Goal: Transaction & Acquisition: Obtain resource

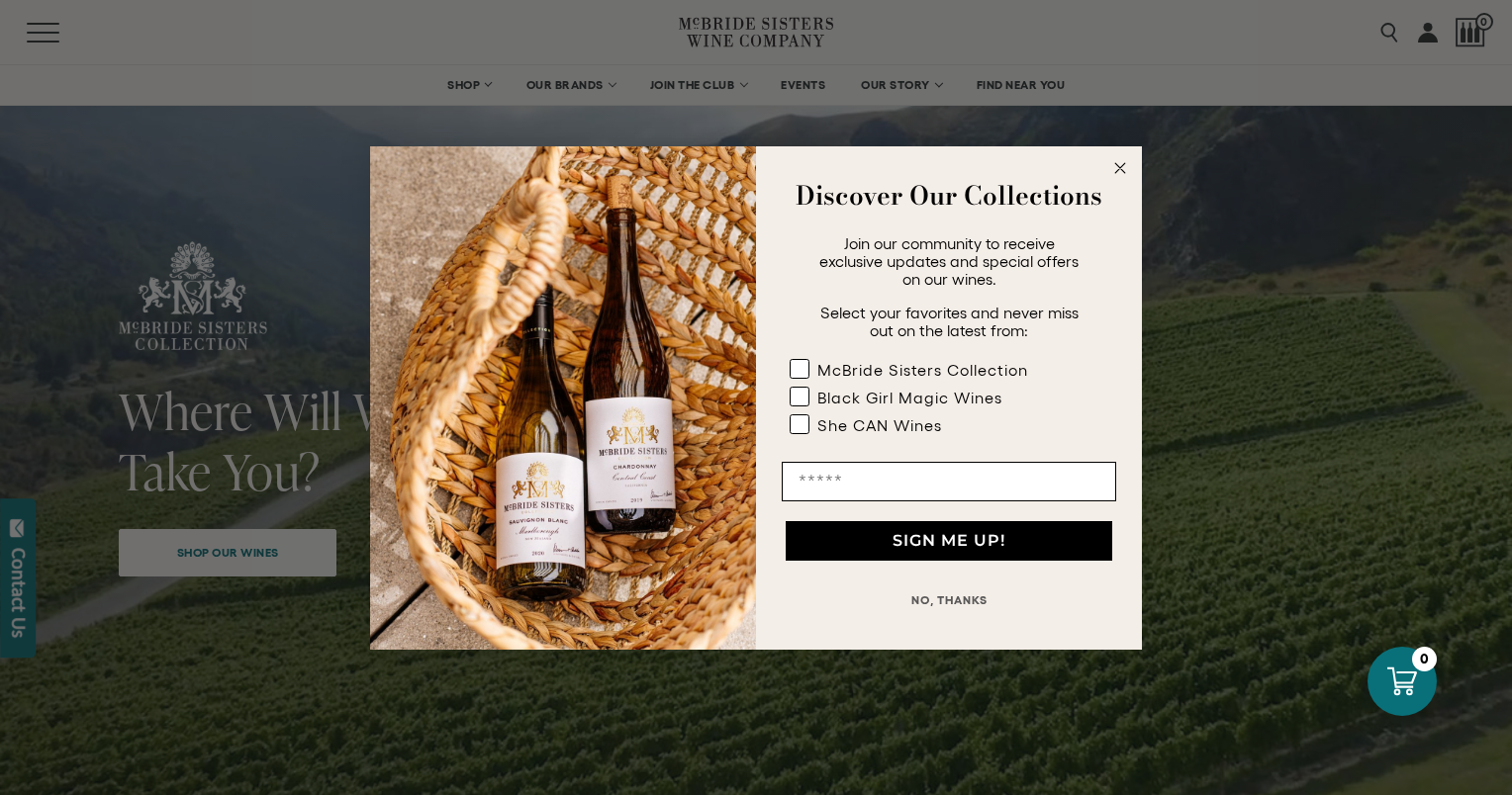
click at [1121, 170] on icon "Close dialog" at bounding box center [1120, 168] width 10 height 10
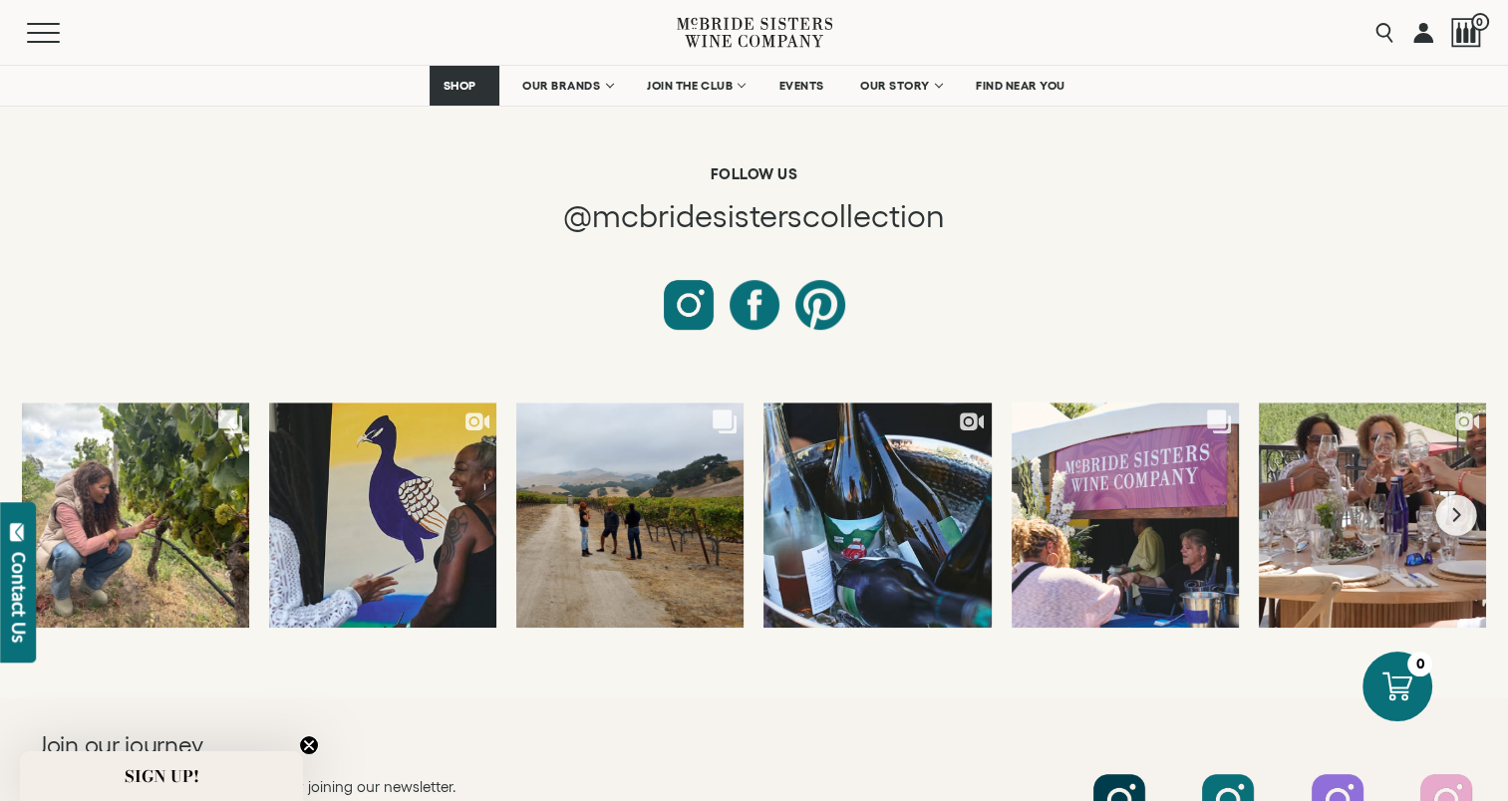
scroll to position [9051, 0]
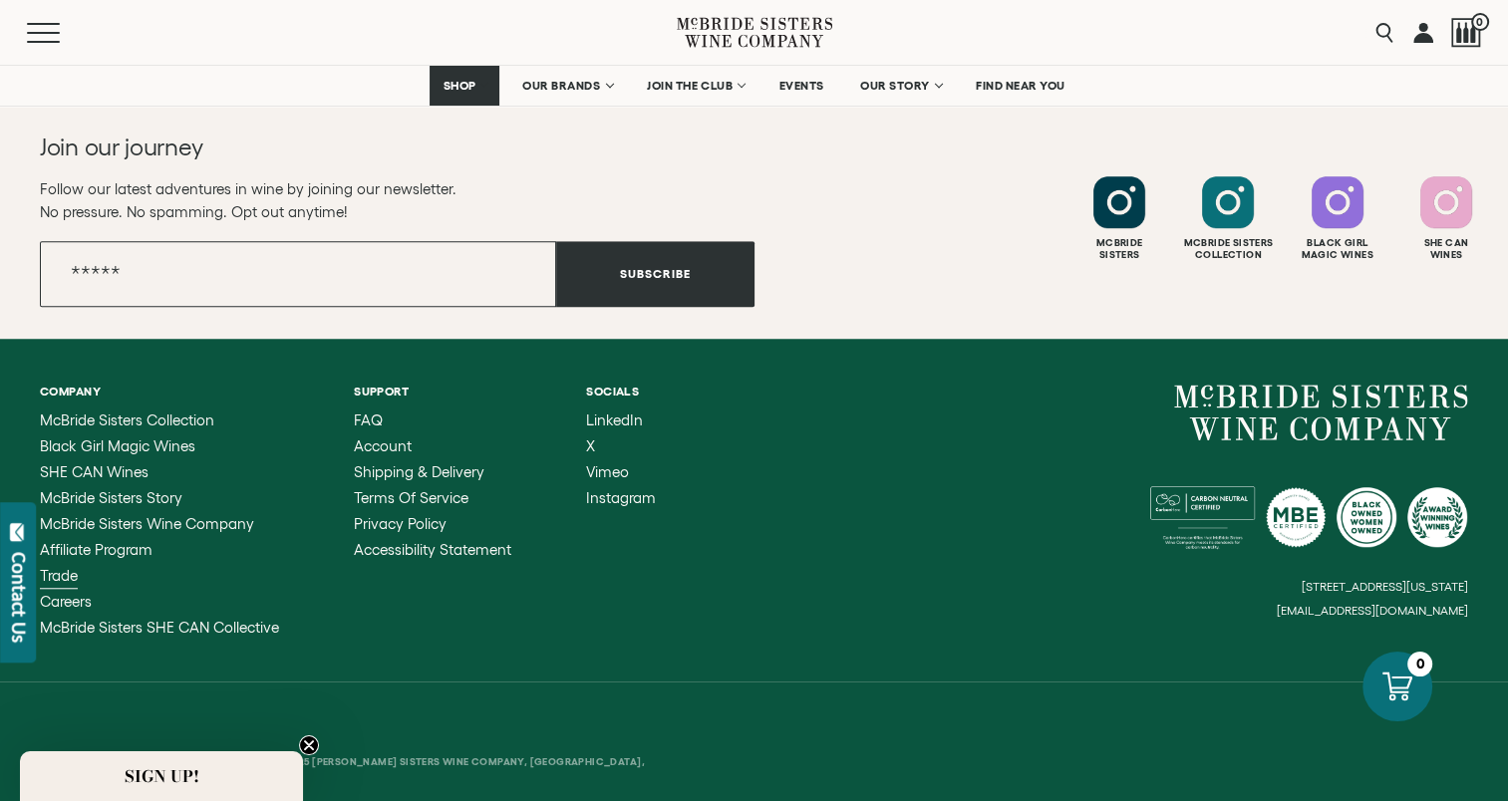
click at [50, 567] on span "Trade" at bounding box center [59, 575] width 38 height 17
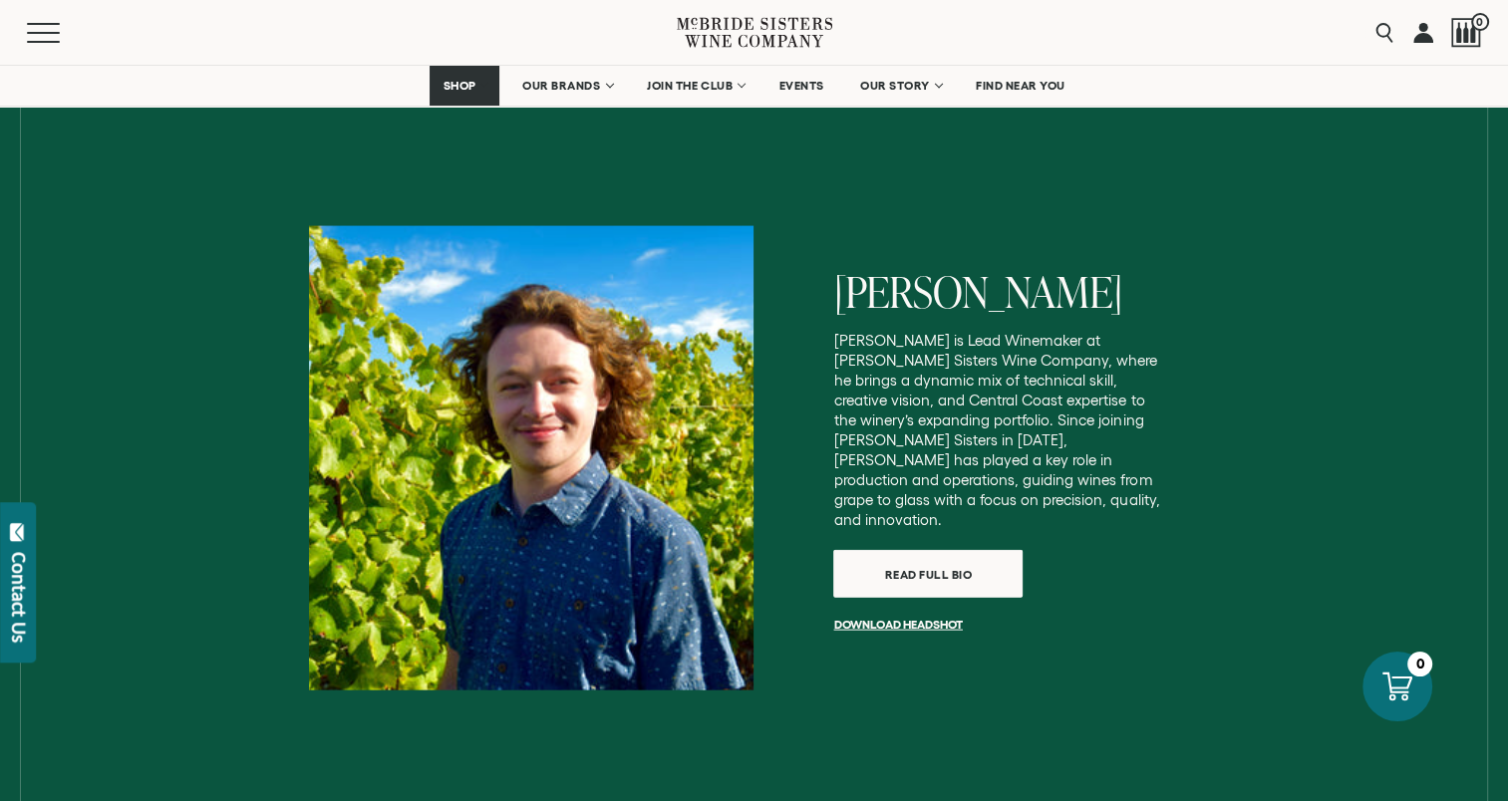
scroll to position [3589, 0]
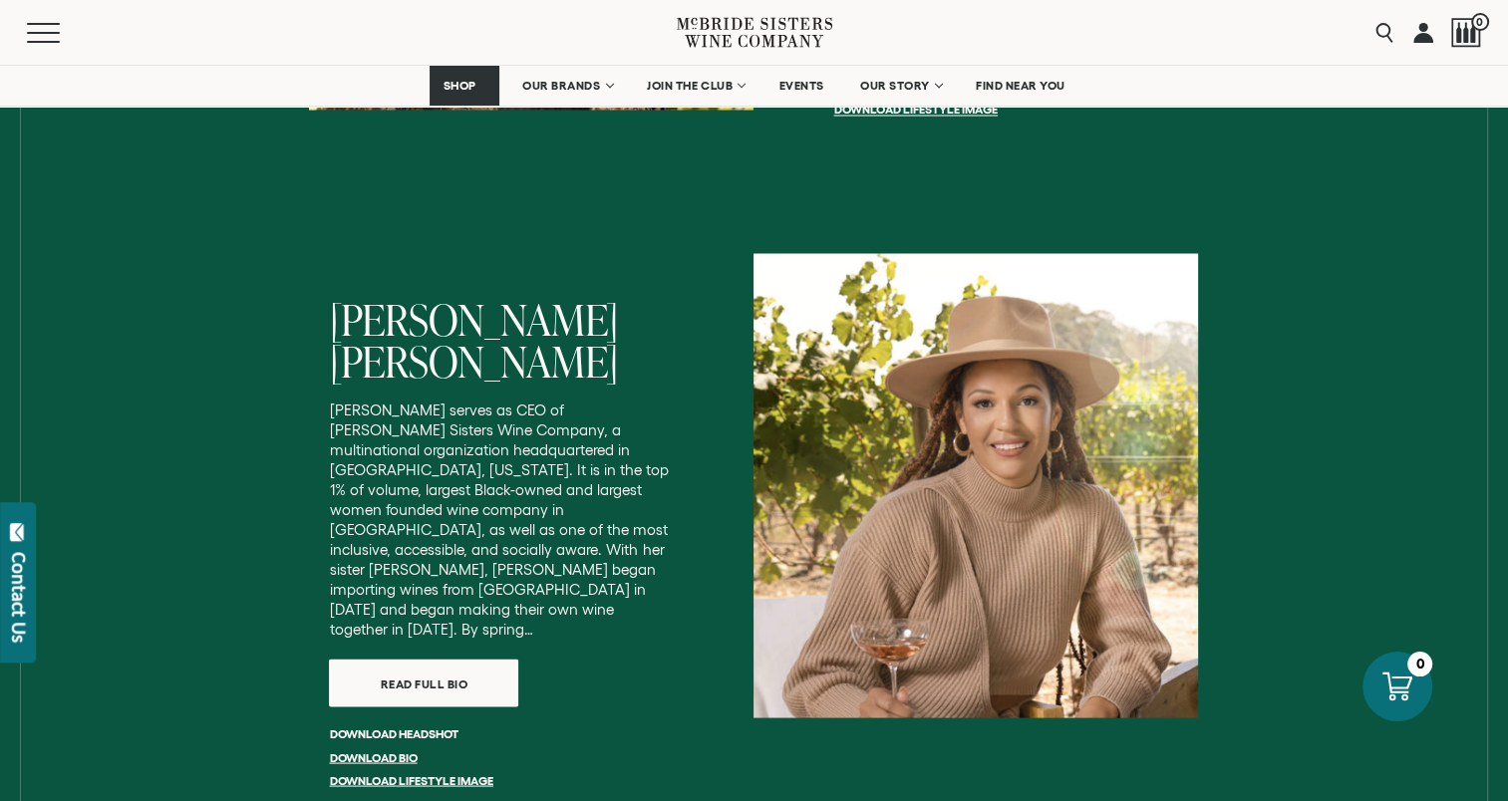
click at [401, 727] on link "Download headshot" at bounding box center [393, 733] width 129 height 13
click at [371, 774] on link "Download Lifestyle Image" at bounding box center [410, 780] width 163 height 13
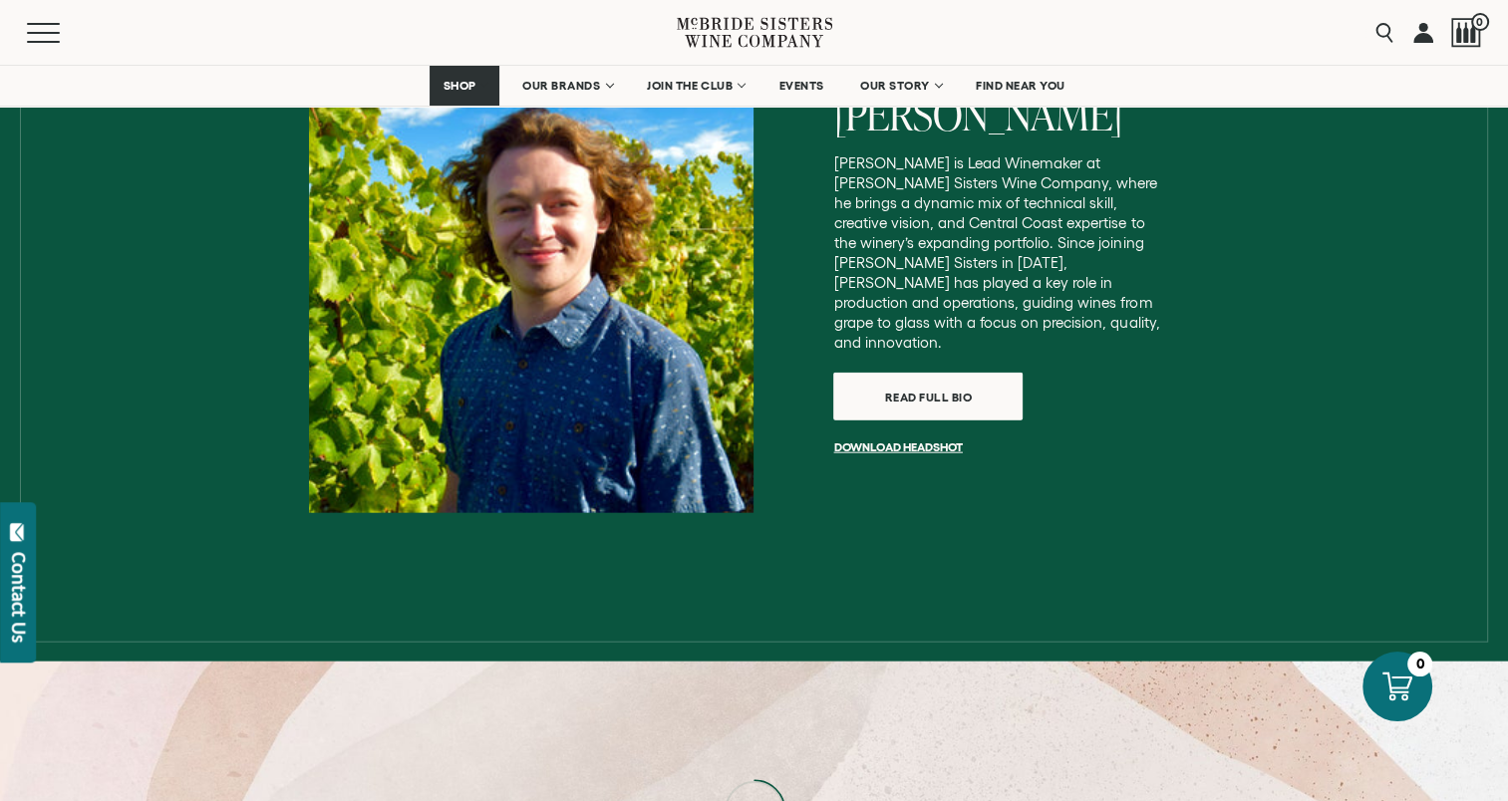
scroll to position [4984, 0]
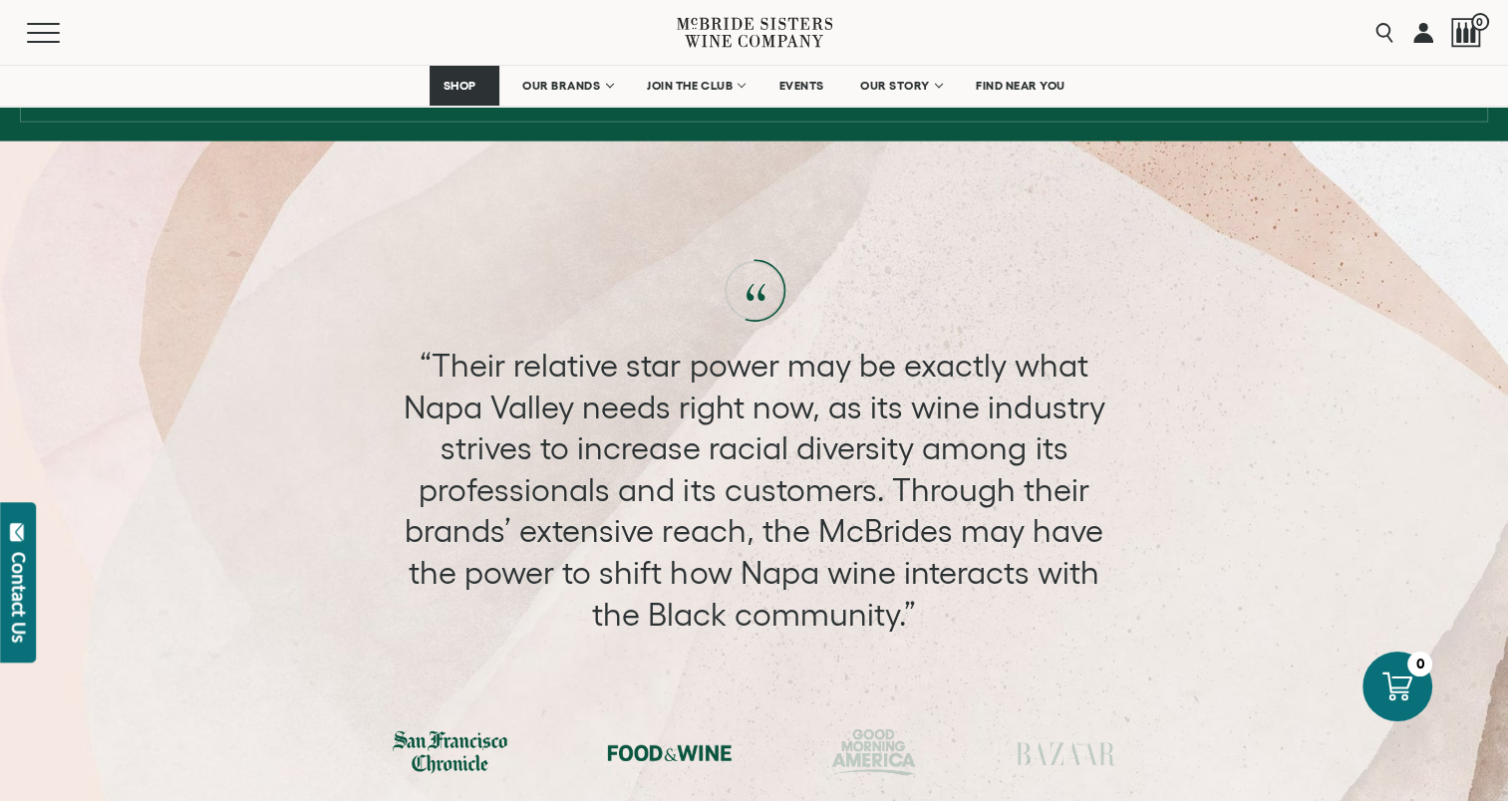
click at [667, 739] on div at bounding box center [669, 754] width 125 height 30
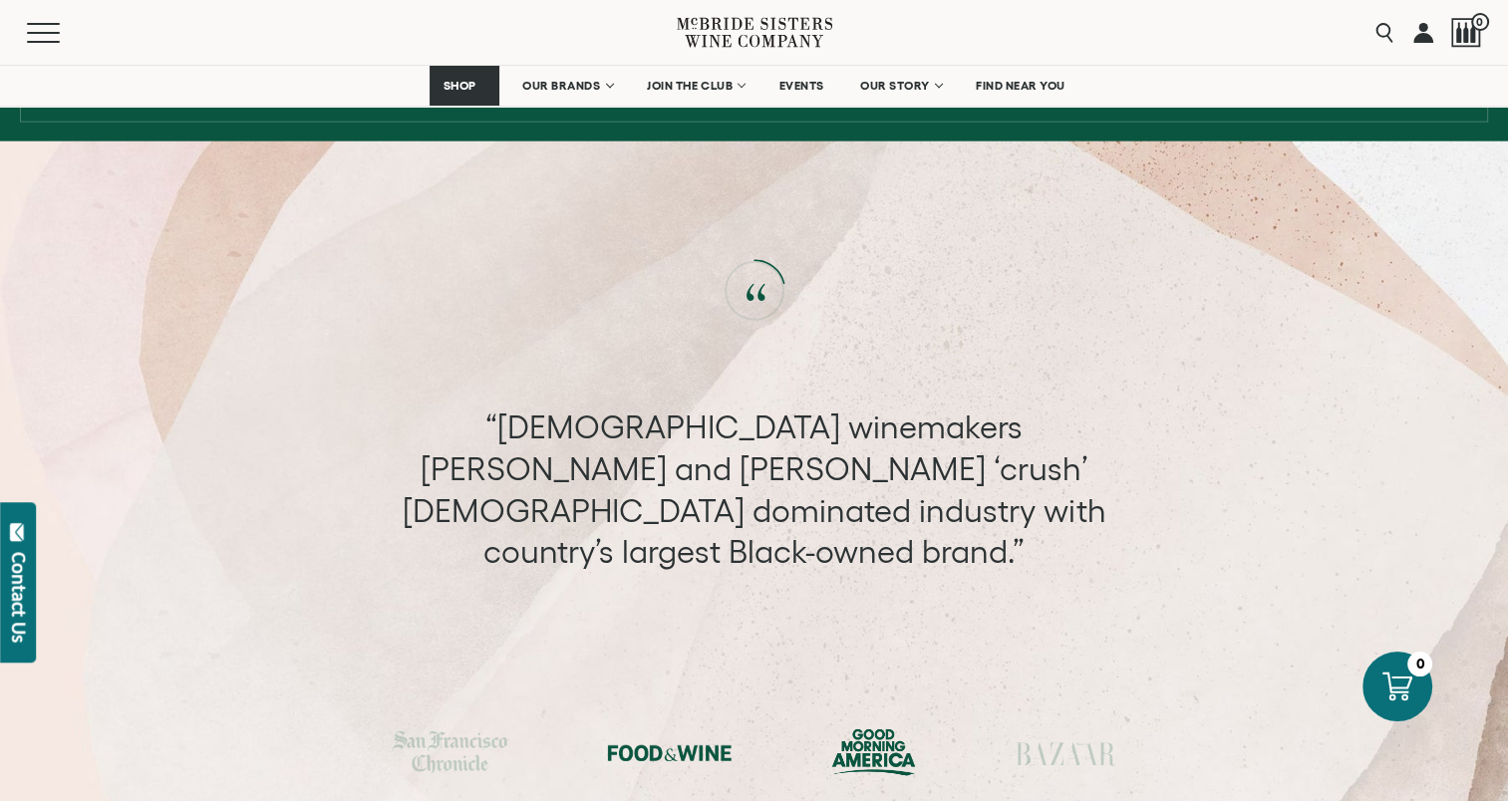
click at [642, 739] on div at bounding box center [669, 754] width 125 height 30
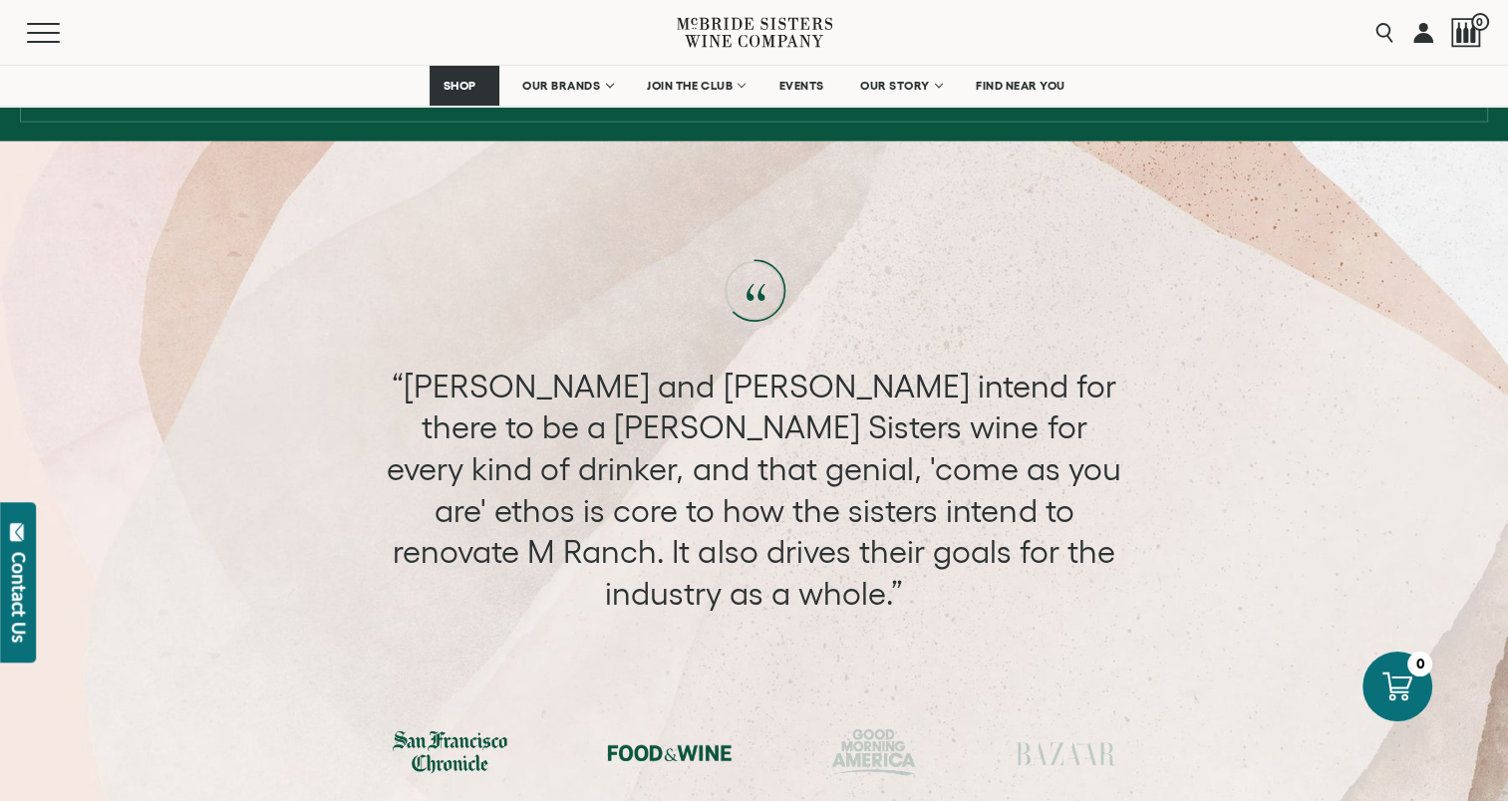
click at [465, 732] on div at bounding box center [450, 753] width 115 height 43
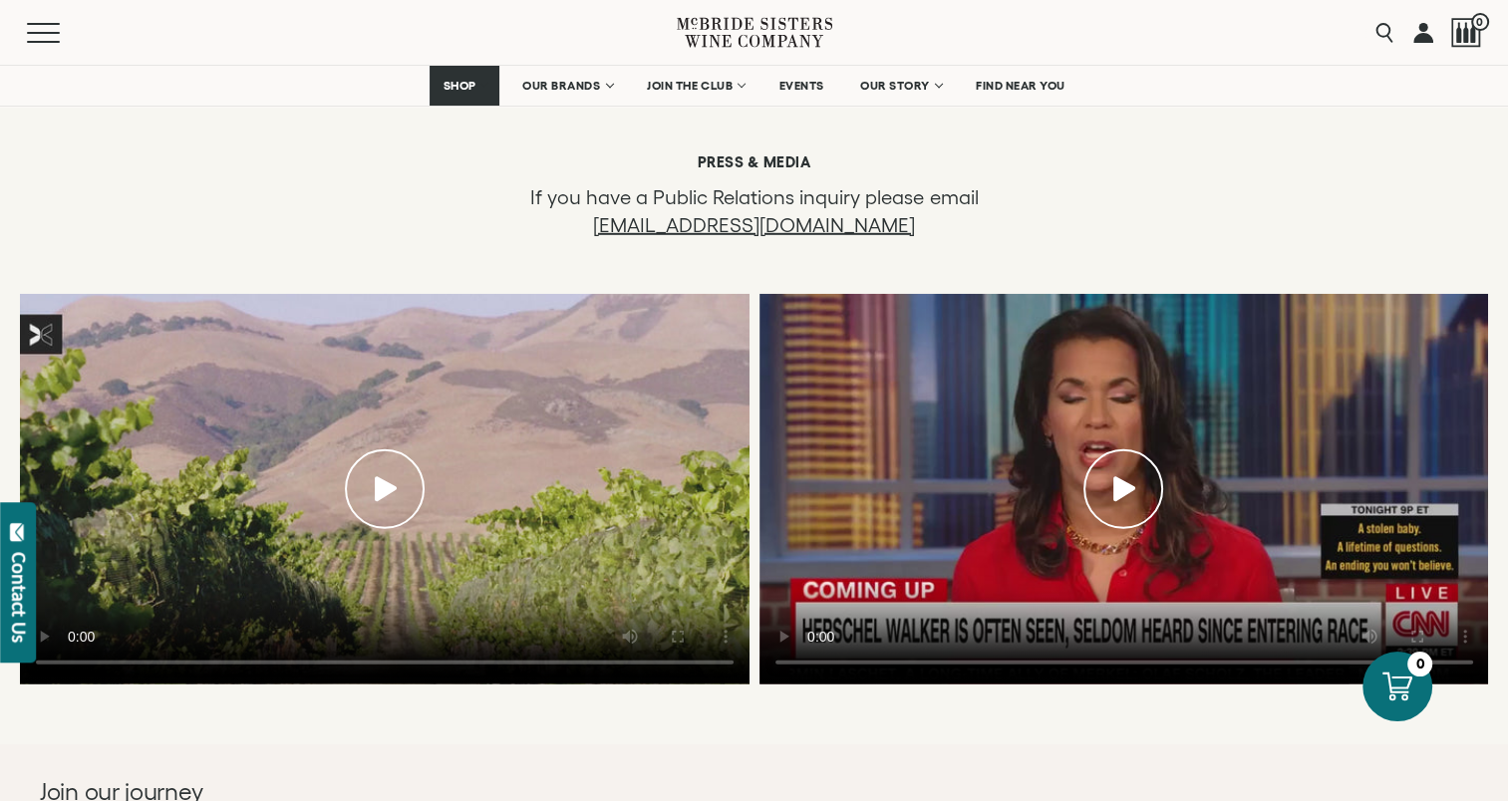
scroll to position [5782, 0]
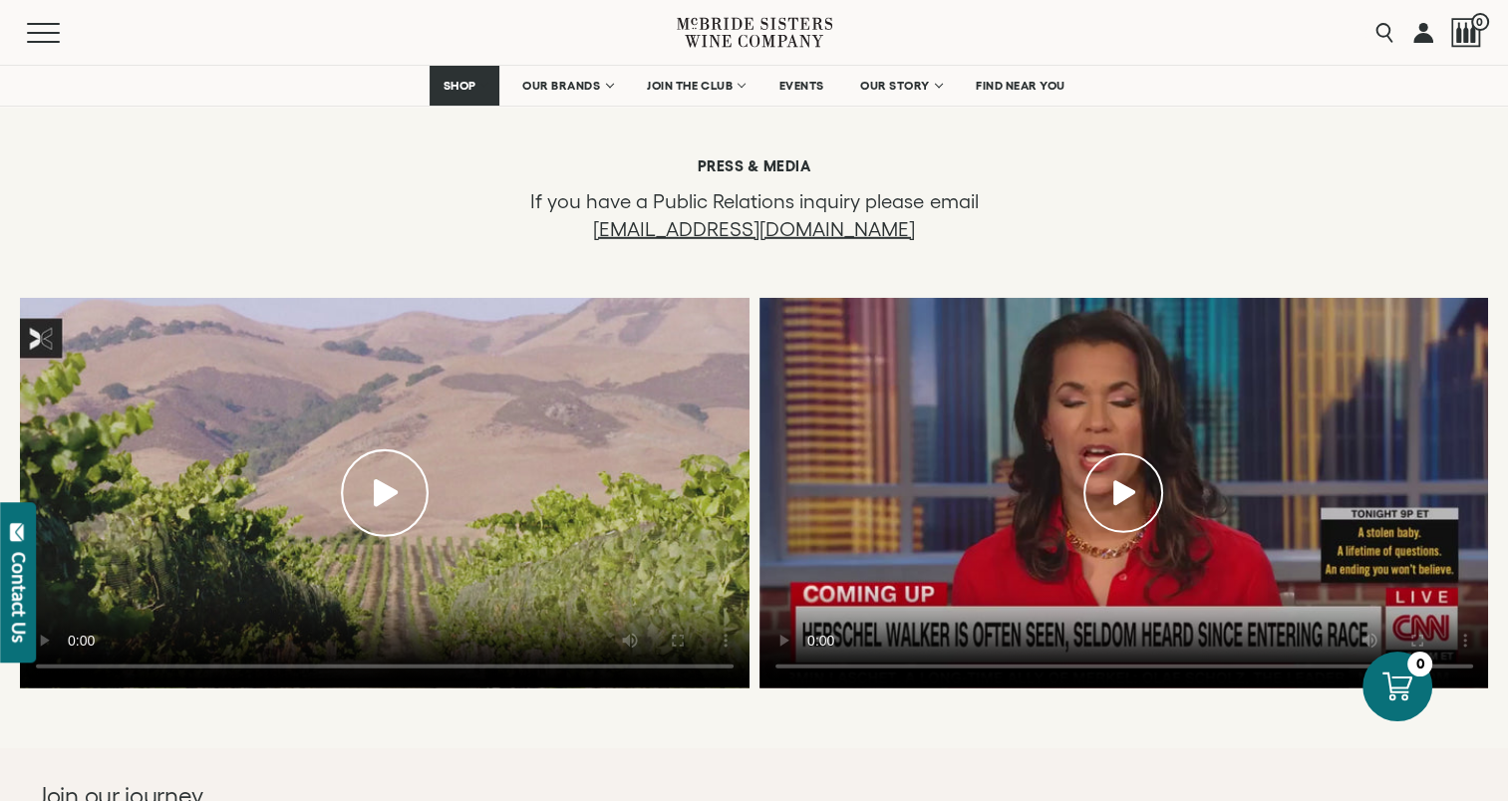
click at [395, 477] on icon at bounding box center [384, 492] width 31 height 31
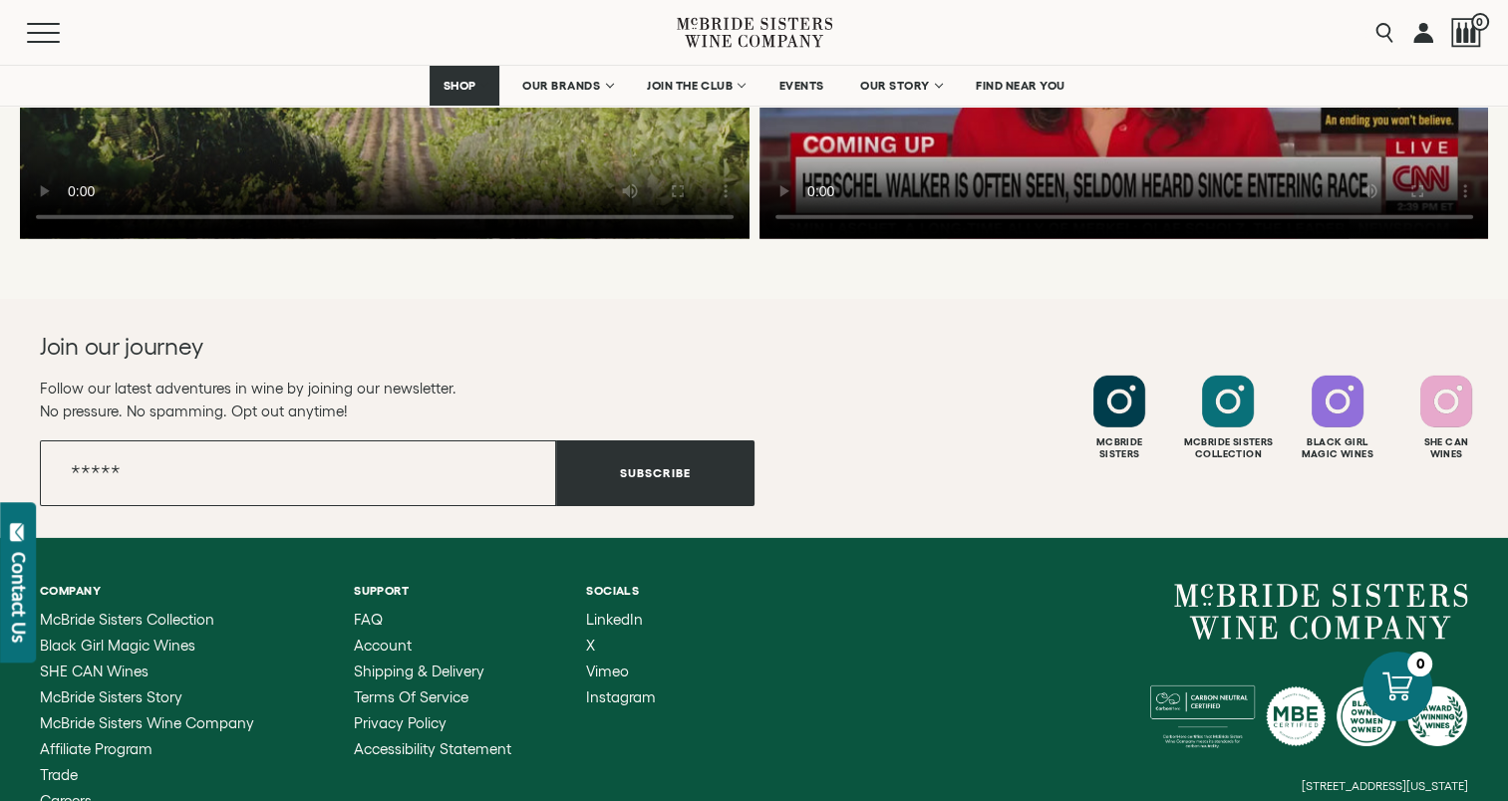
scroll to position [6347, 0]
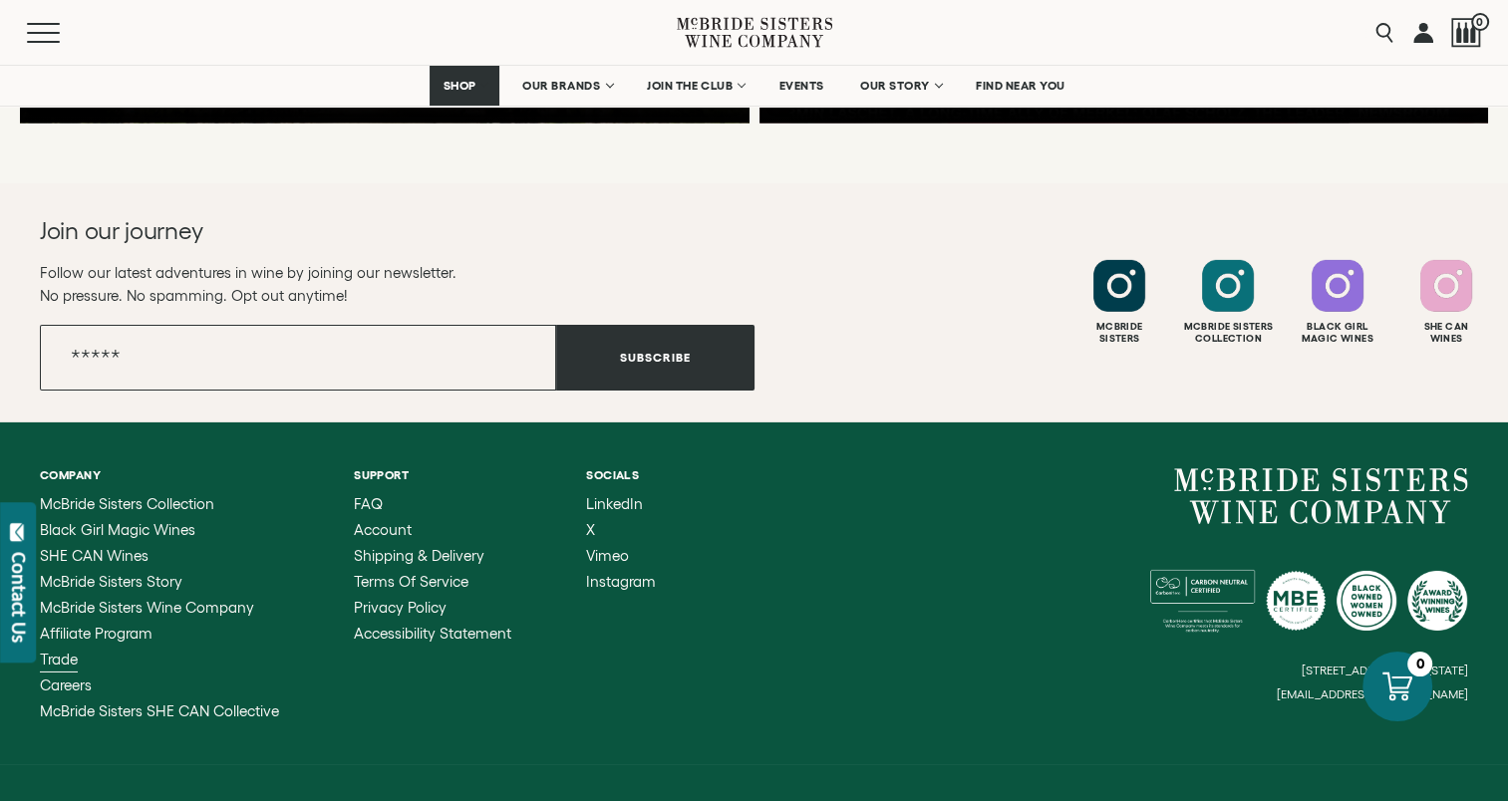
click at [53, 651] on span "Trade" at bounding box center [59, 659] width 38 height 17
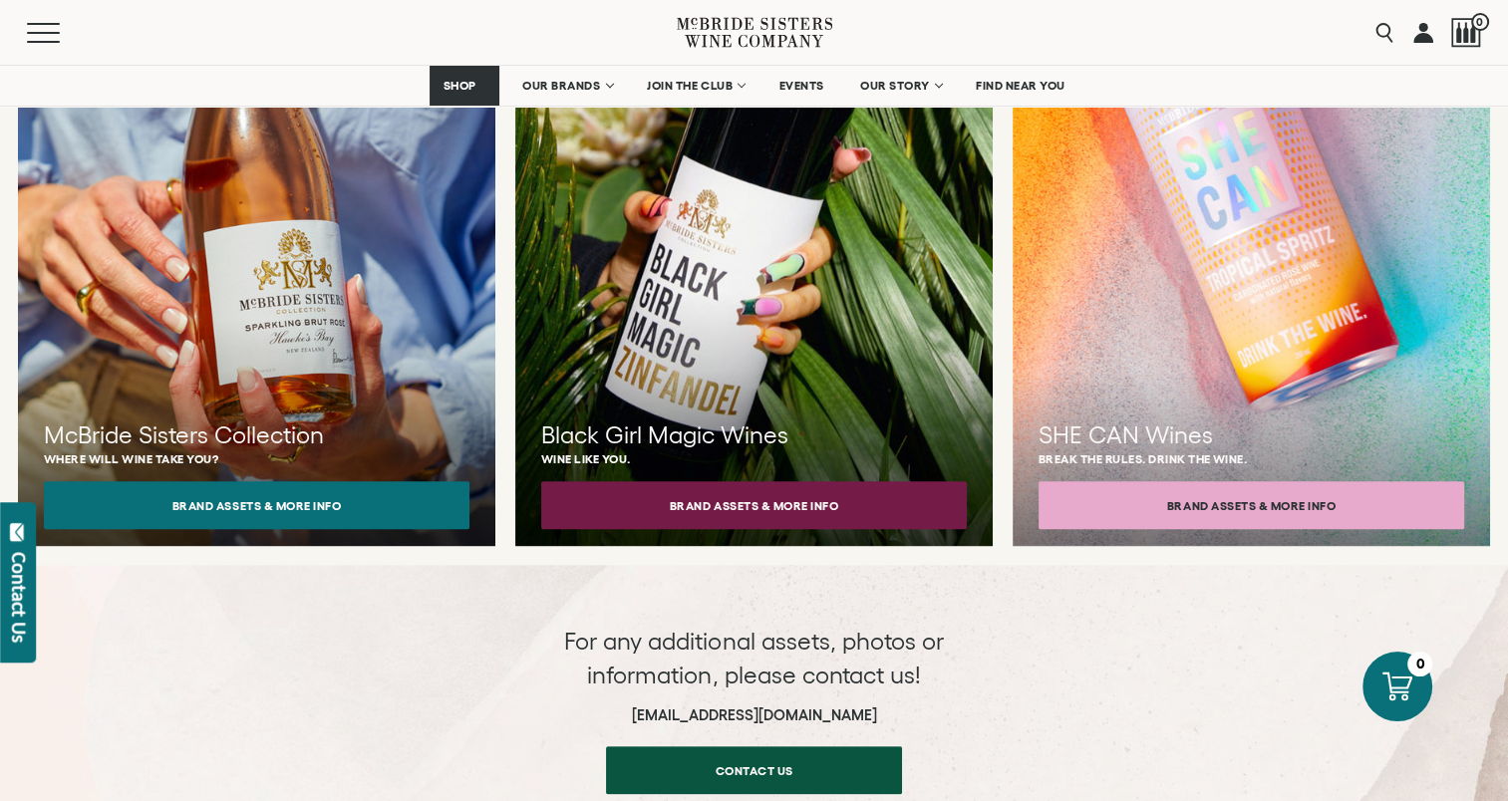
scroll to position [1994, 0]
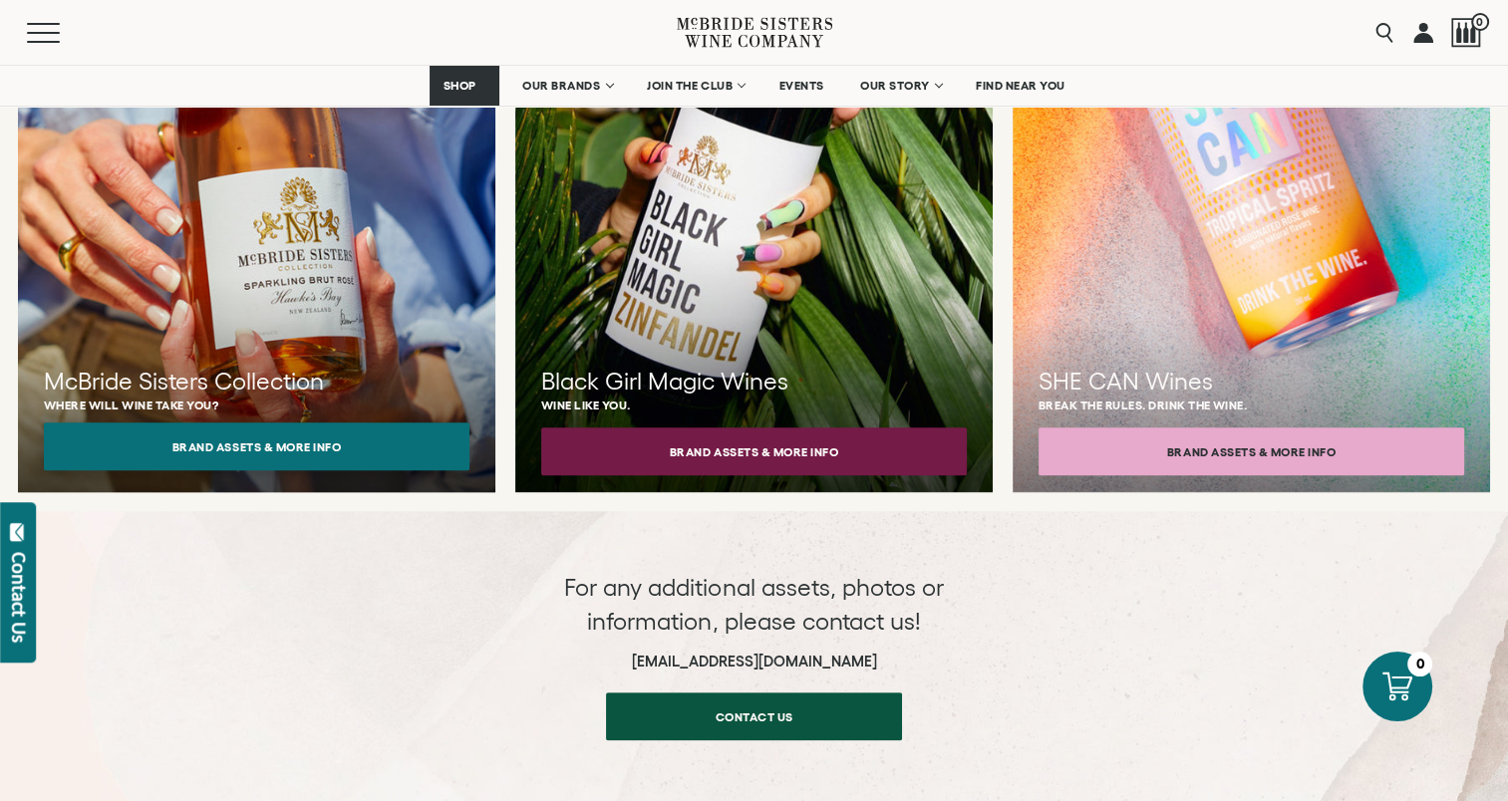
click at [292, 439] on button "Brand Assets & More Info" at bounding box center [257, 447] width 426 height 48
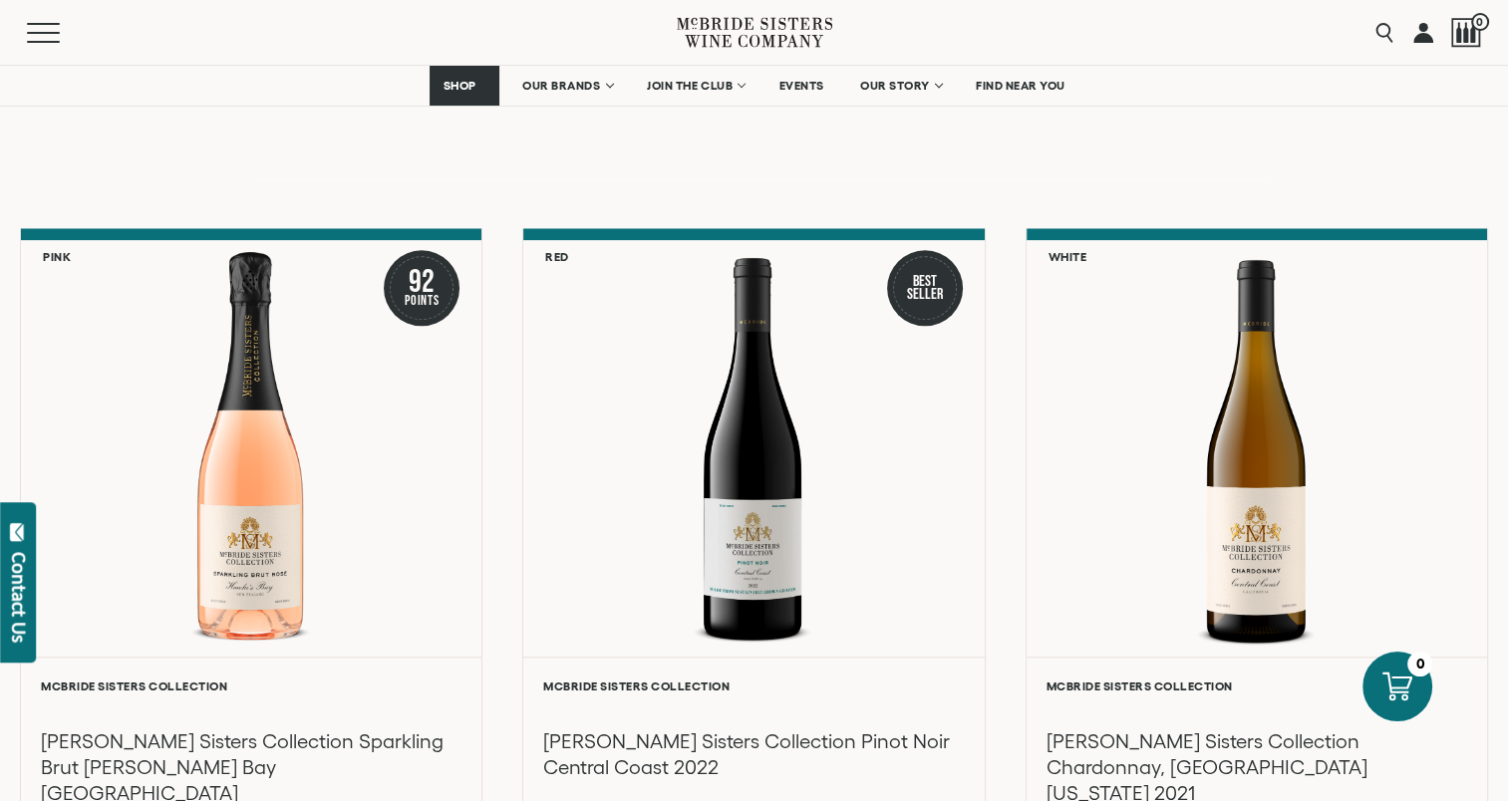
scroll to position [2093, 0]
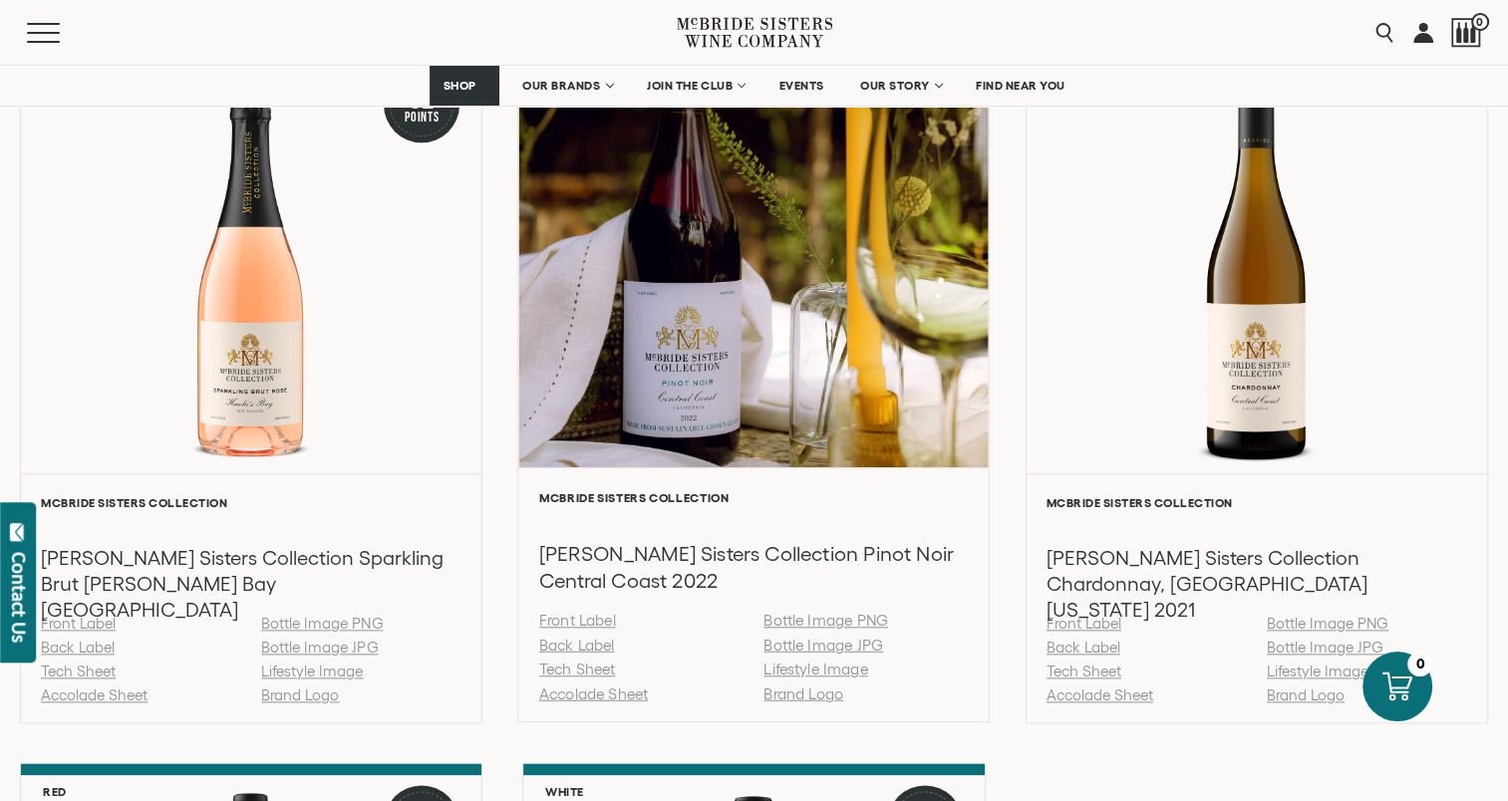
click at [606, 691] on link "Accolade Sheet" at bounding box center [593, 693] width 109 height 17
